Goal: Task Accomplishment & Management: Manage account settings

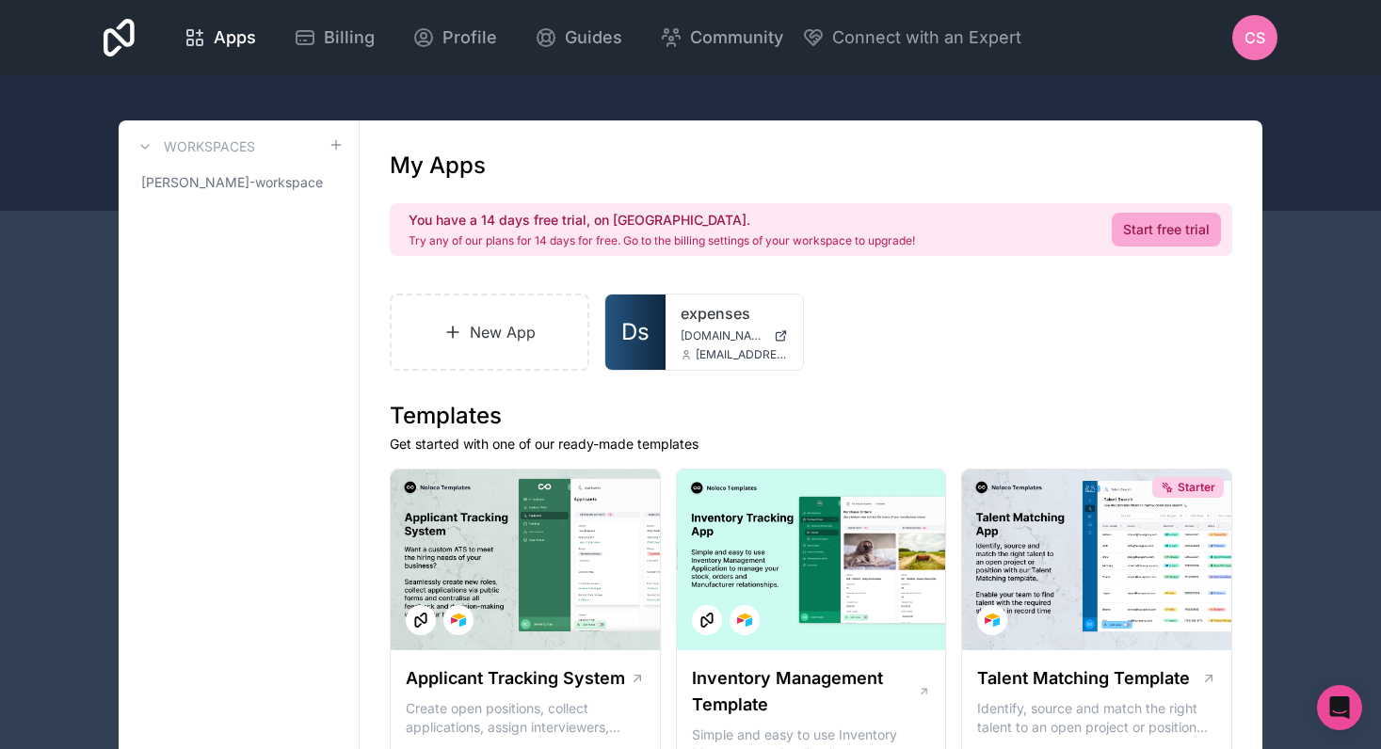
click at [1254, 40] on span "CS" at bounding box center [1254, 37] width 21 height 23
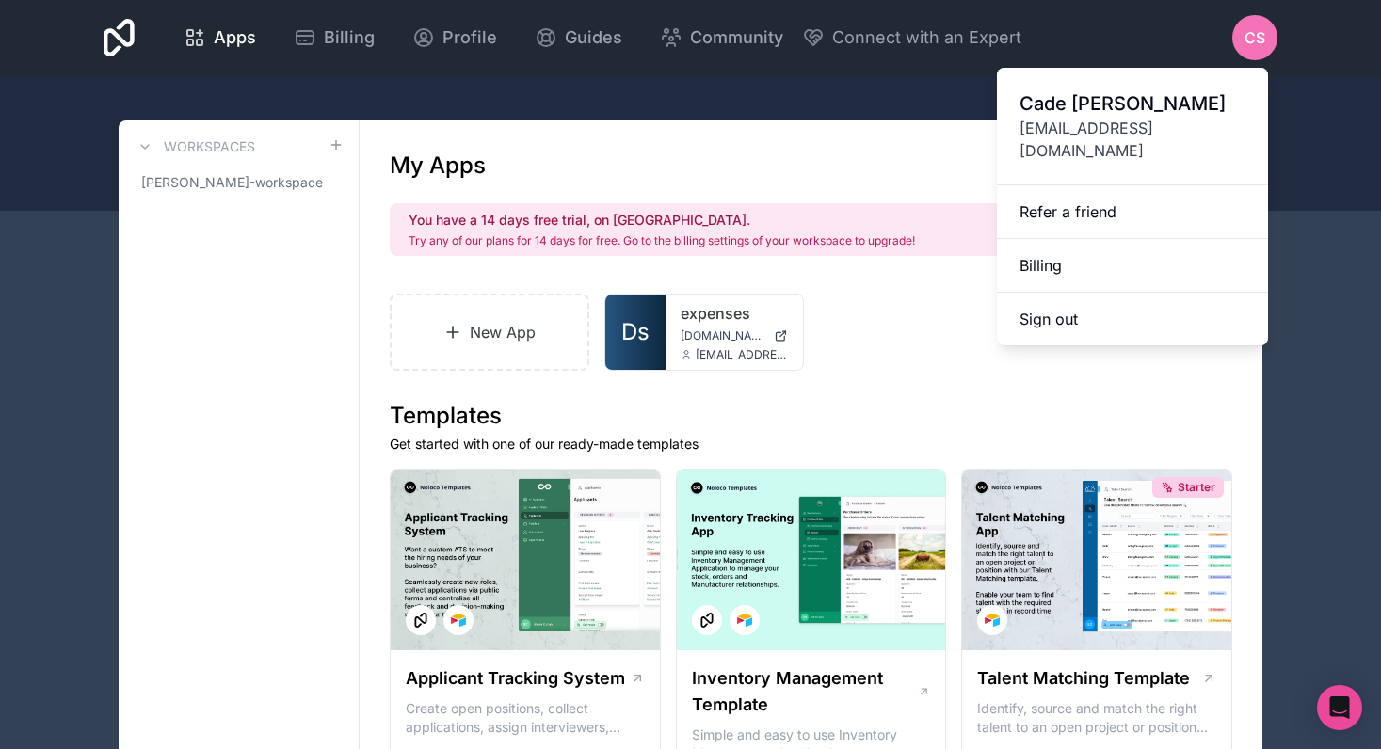
click at [1103, 114] on span "[PERSON_NAME]" at bounding box center [1132, 103] width 226 height 26
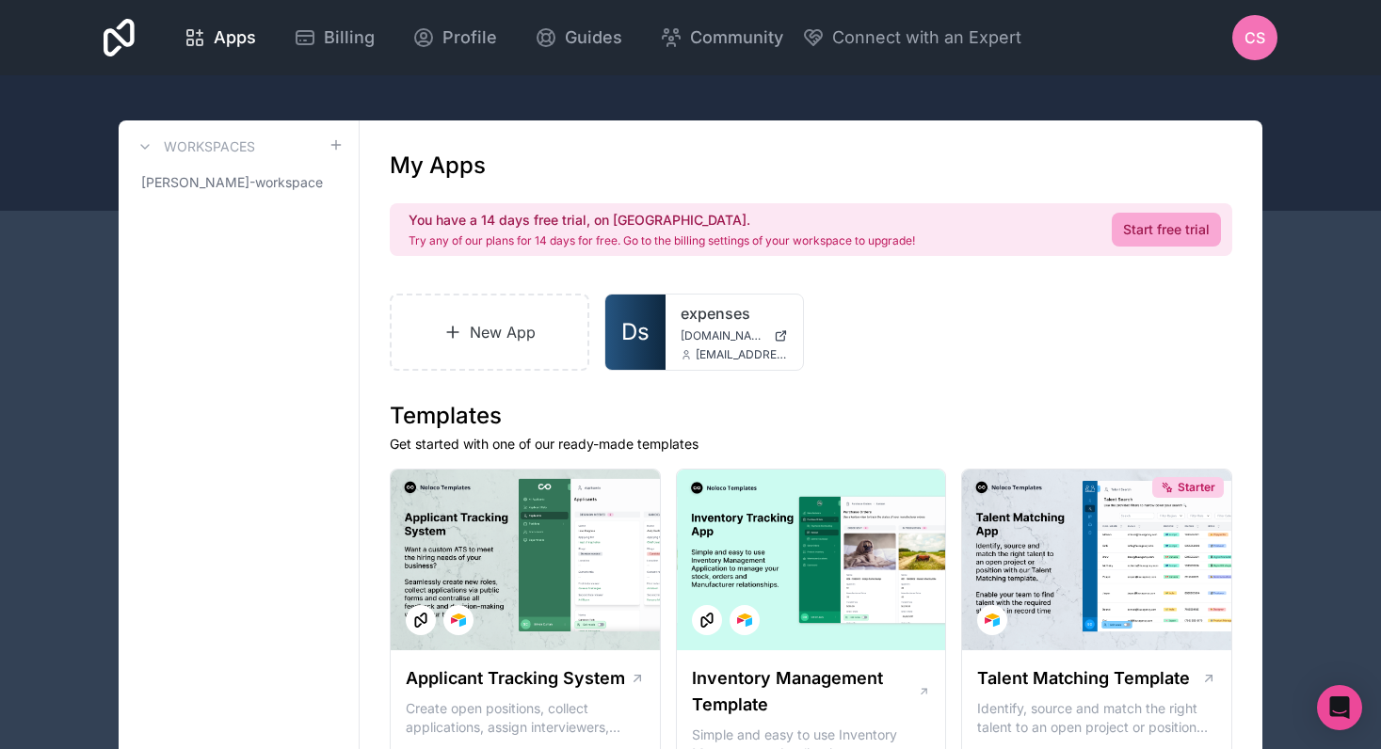
click at [1240, 48] on div "CS" at bounding box center [1254, 37] width 45 height 45
click at [469, 44] on span "Profile" at bounding box center [469, 37] width 55 height 26
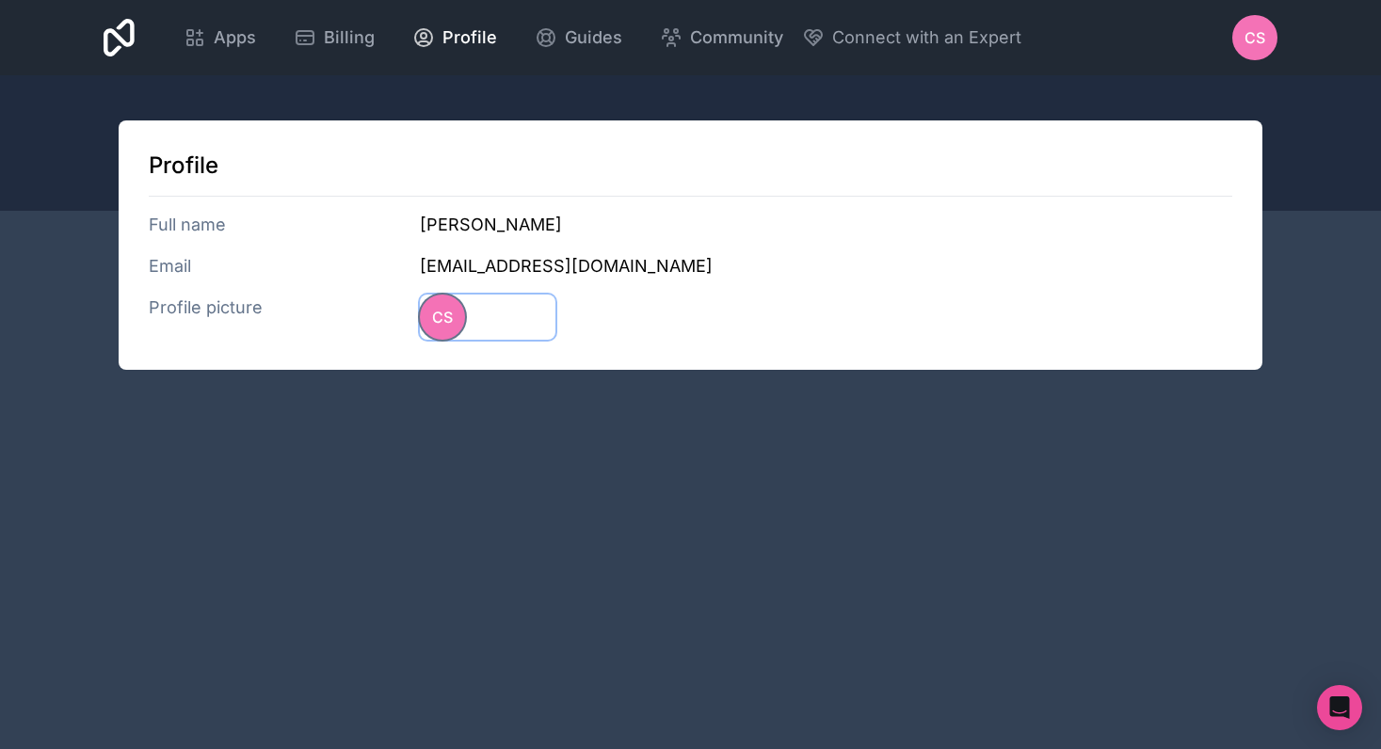
click at [452, 322] on span "CS" at bounding box center [442, 317] width 21 height 23
click at [1255, 46] on span "CS" at bounding box center [1254, 37] width 21 height 23
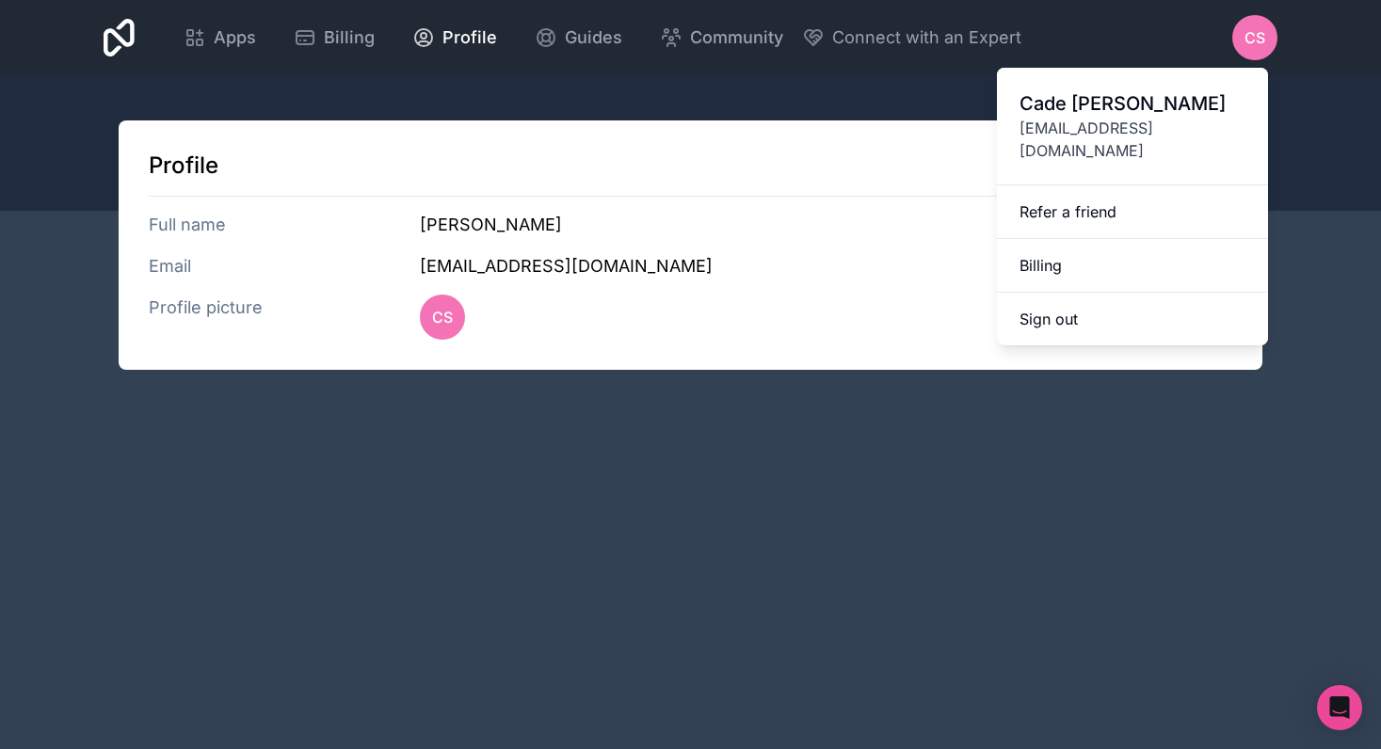
click at [704, 113] on div at bounding box center [690, 143] width 1381 height 136
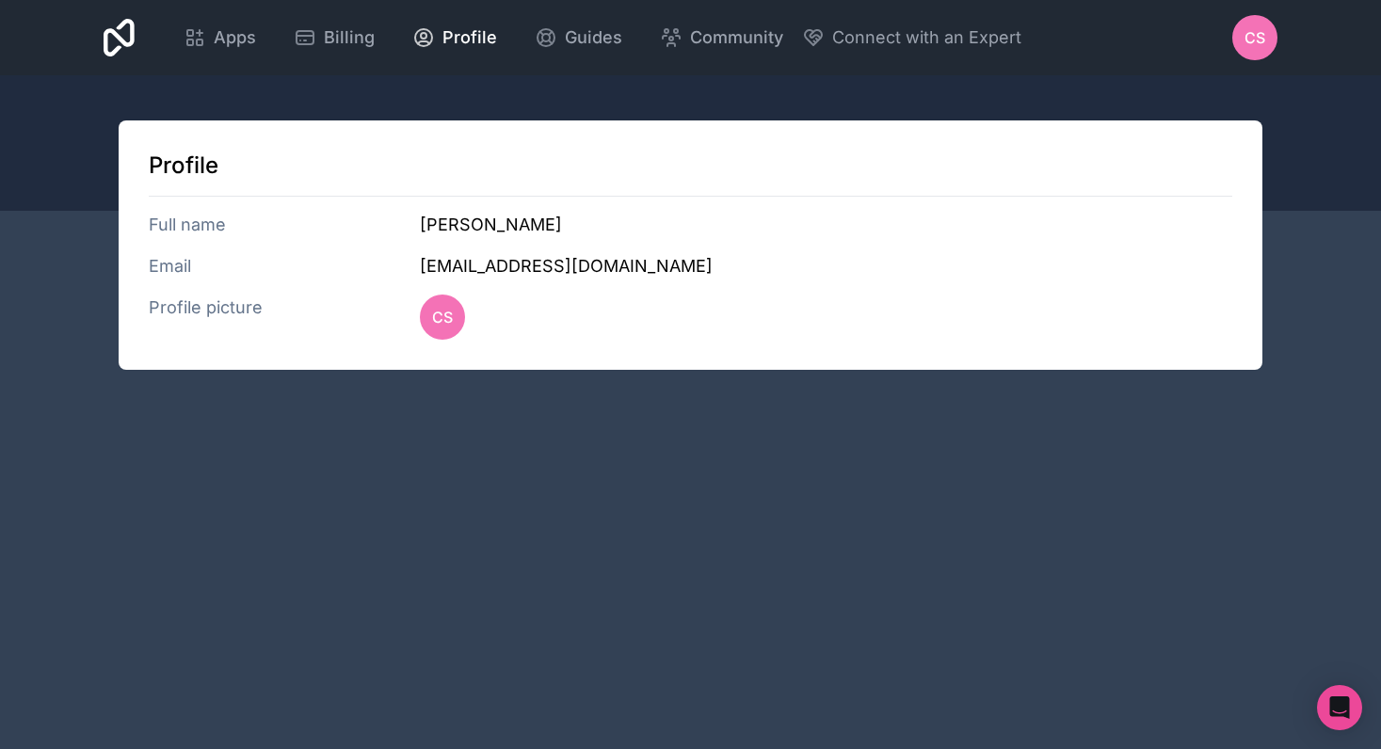
click at [133, 38] on icon at bounding box center [119, 38] width 31 height 38
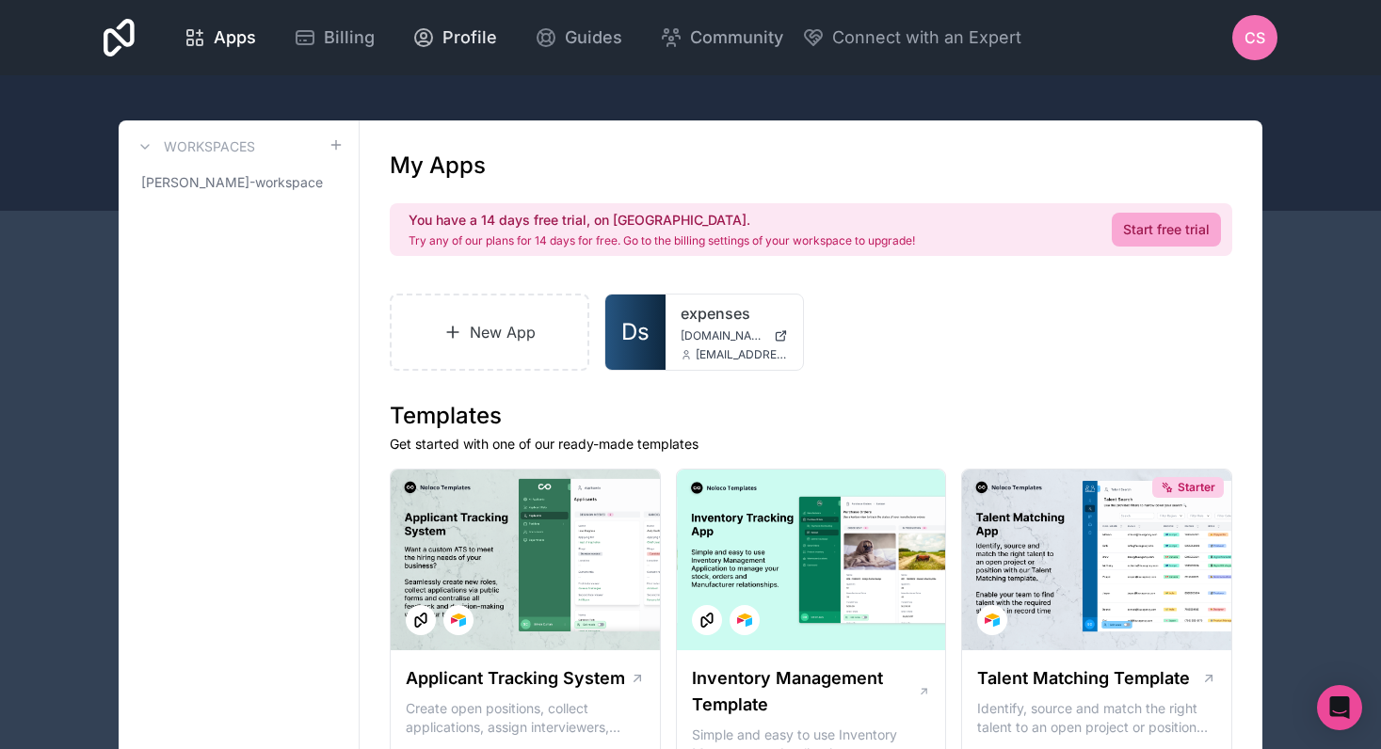
click at [489, 37] on span "Profile" at bounding box center [469, 37] width 55 height 26
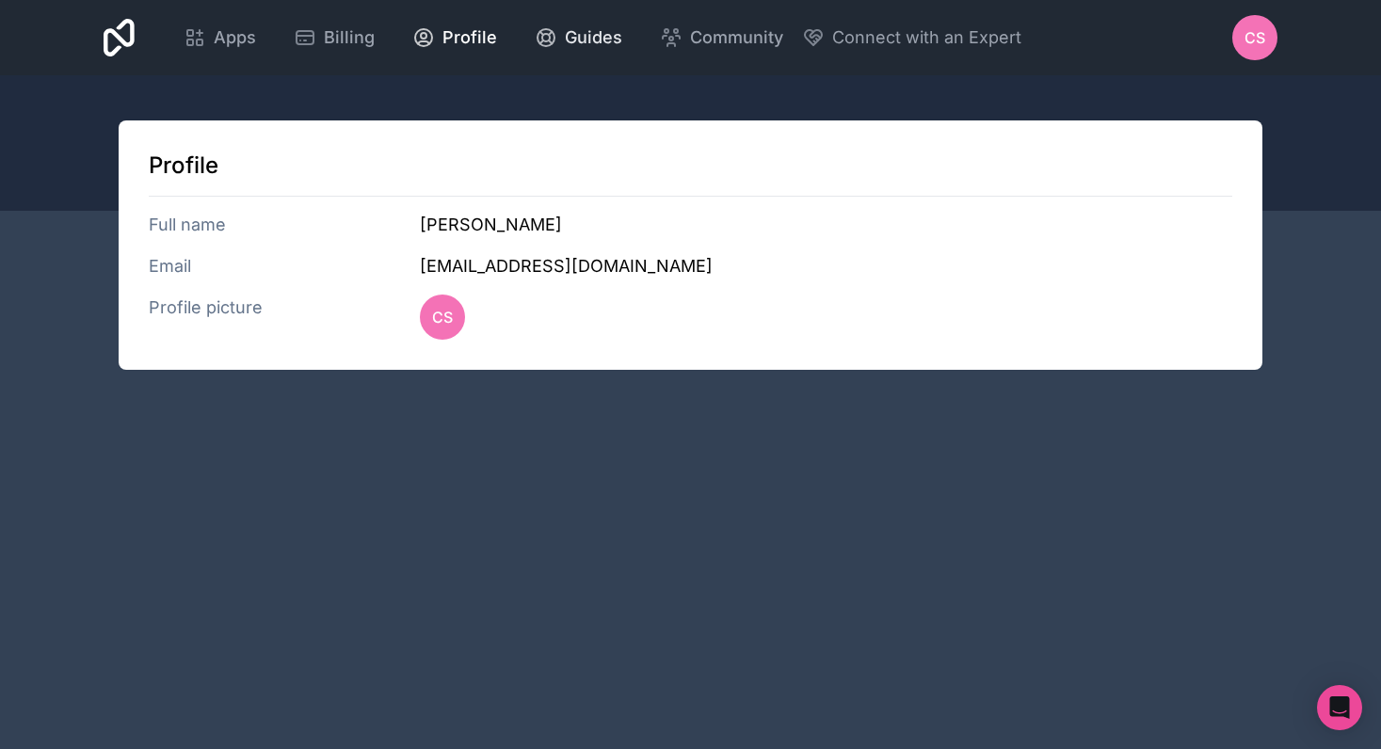
click at [565, 39] on span "Guides" at bounding box center [593, 37] width 57 height 26
